Goal: Information Seeking & Learning: Get advice/opinions

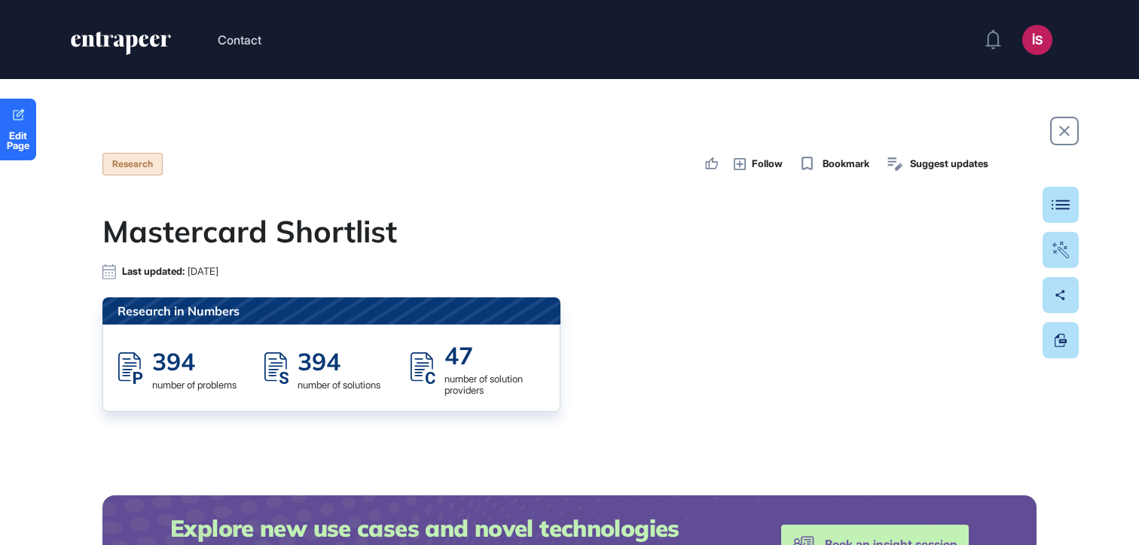
scroll to position [545, 1139]
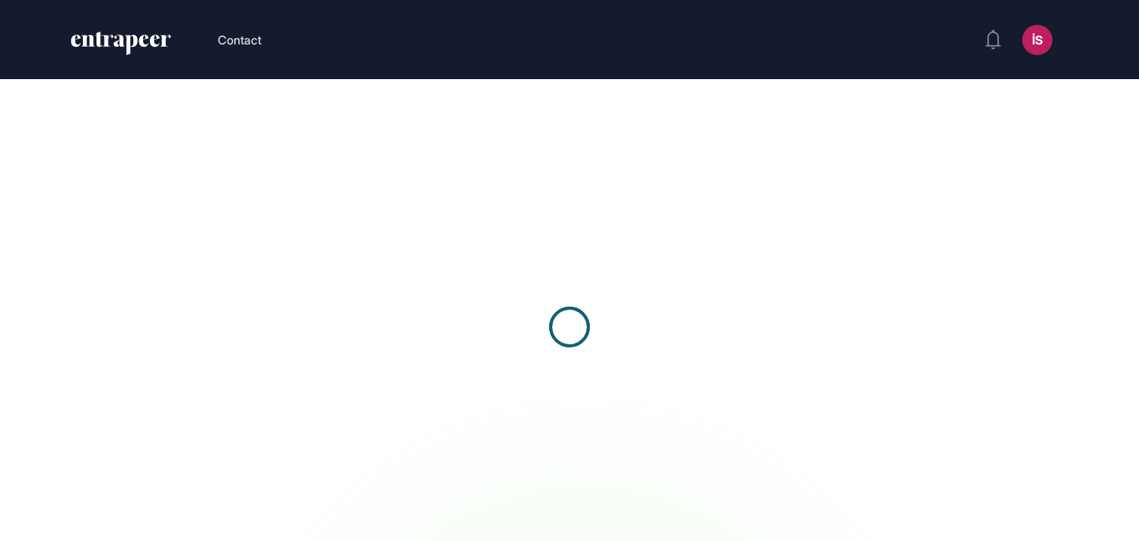
scroll to position [1, 1]
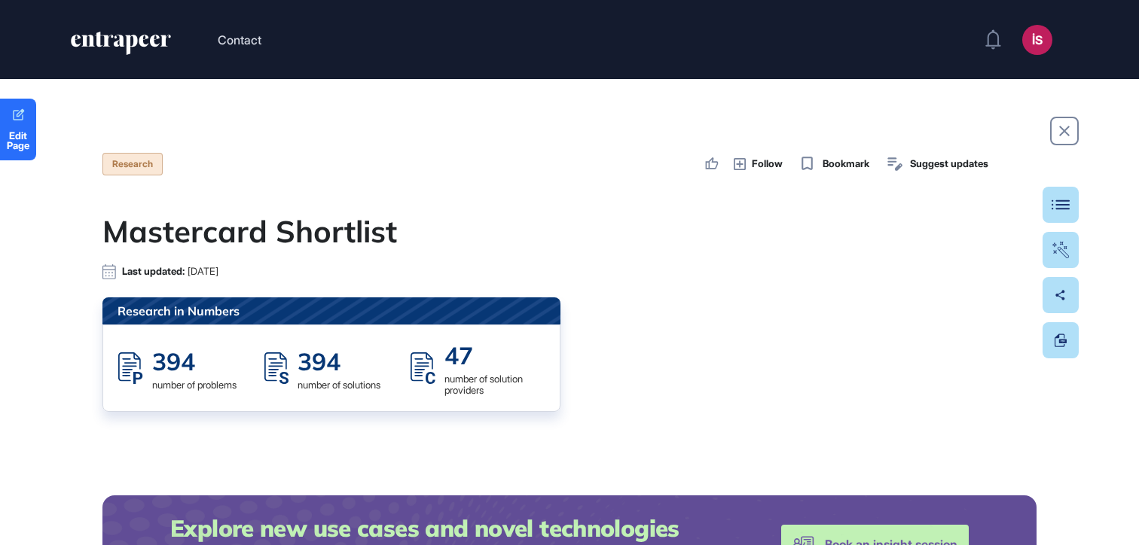
scroll to position [545, 1139]
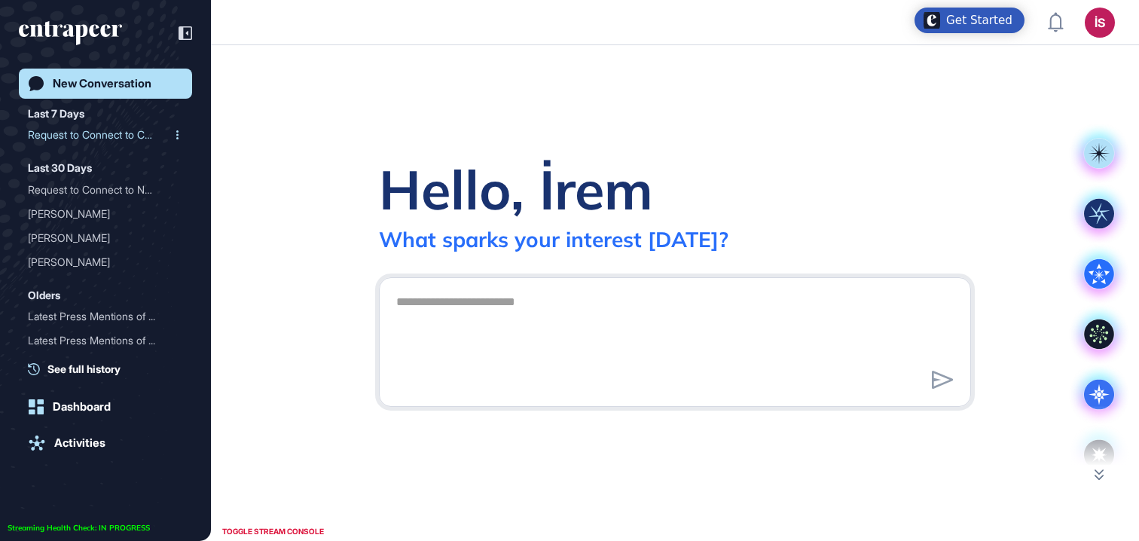
click at [98, 137] on div "Request to Connect to Cur..." at bounding box center [99, 135] width 143 height 24
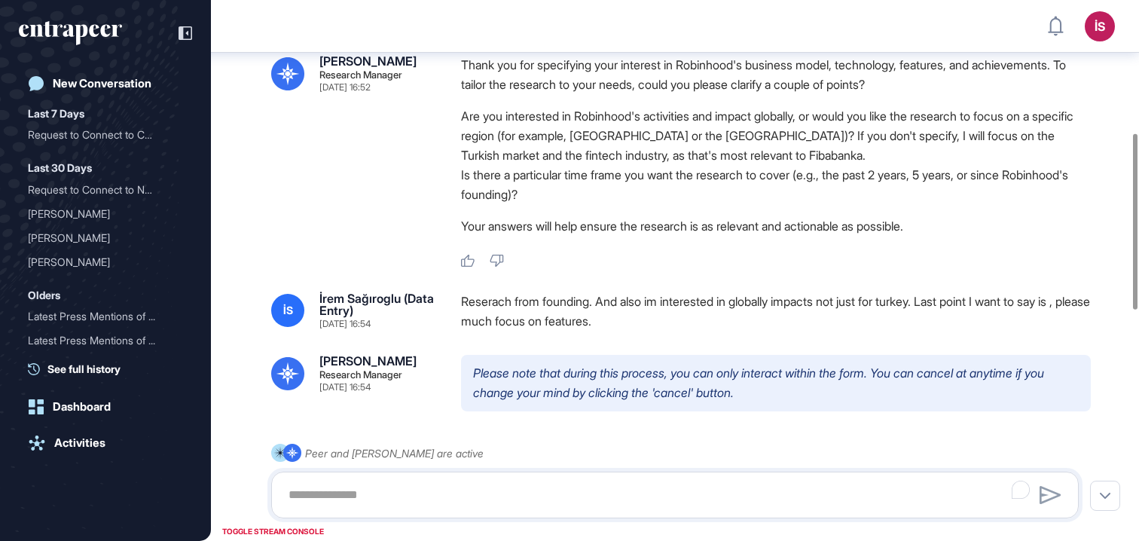
scroll to position [521, 0]
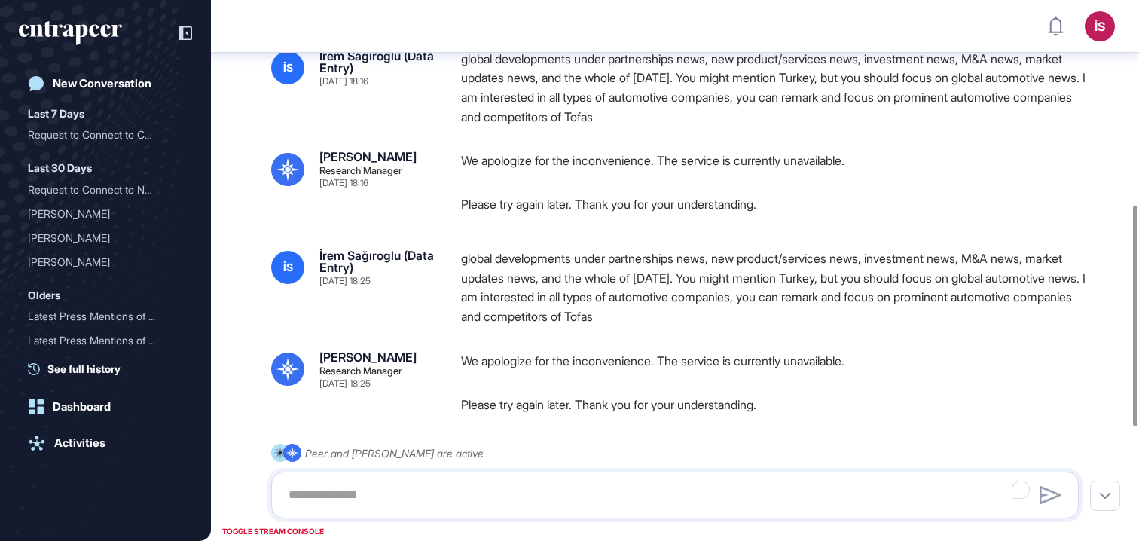
scroll to position [633, 0]
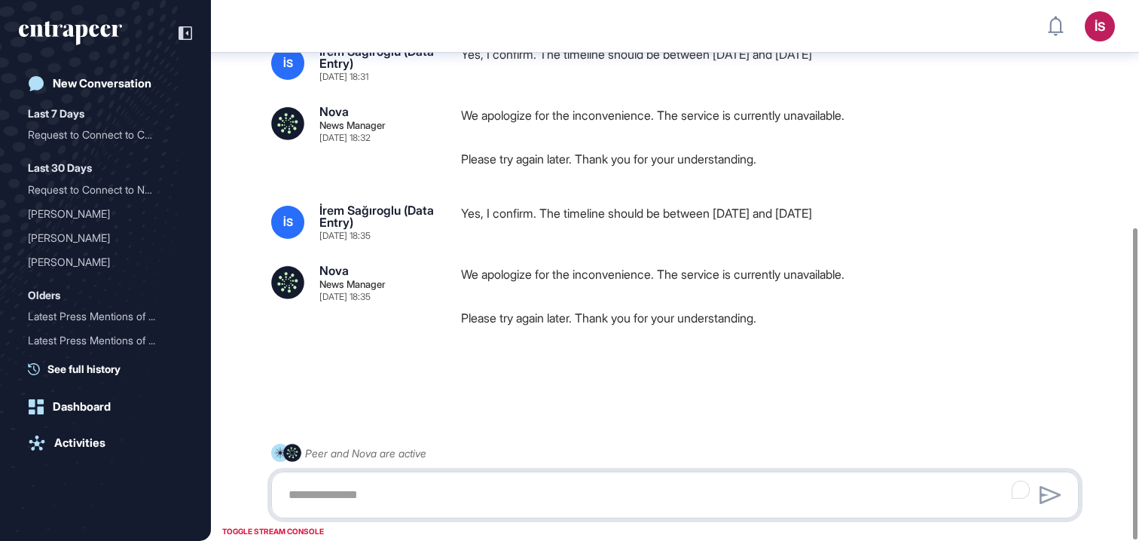
scroll to position [394, 0]
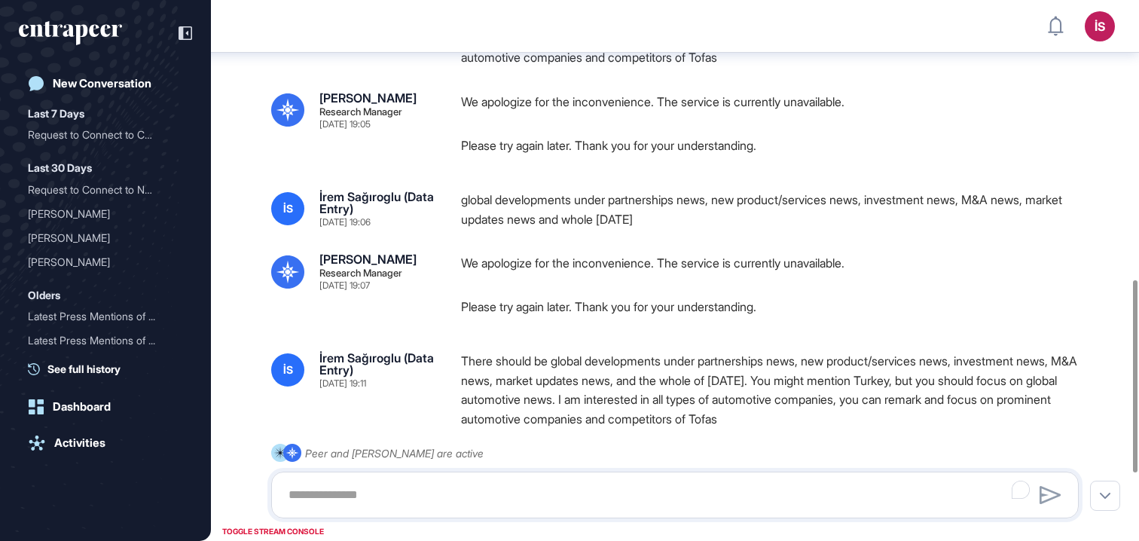
scroll to position [787, 0]
